Goal: Go to known website: Access a specific website the user already knows

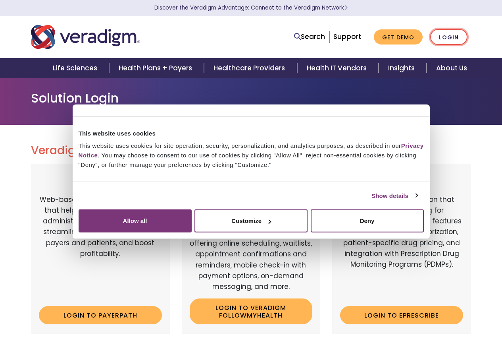
click at [446, 37] on link "Login" at bounding box center [448, 37] width 37 height 16
click at [463, 36] on link "Login" at bounding box center [448, 37] width 37 height 16
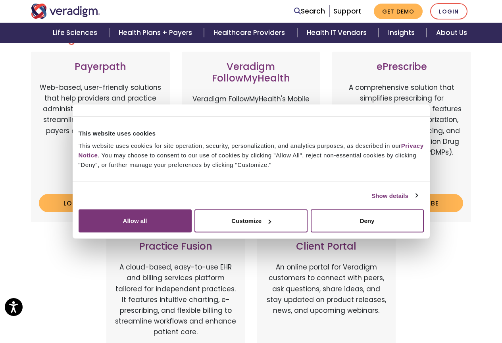
scroll to position [159, 0]
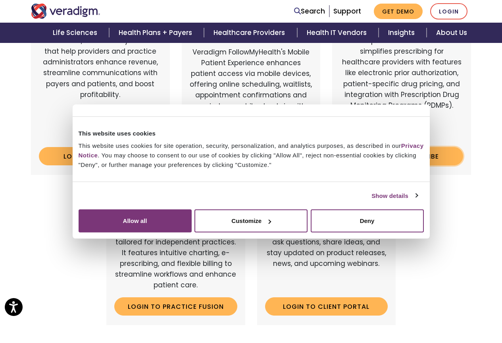
click at [419, 158] on link "Login to ePrescribe" at bounding box center [401, 156] width 123 height 18
